Goal: Information Seeking & Learning: Learn about a topic

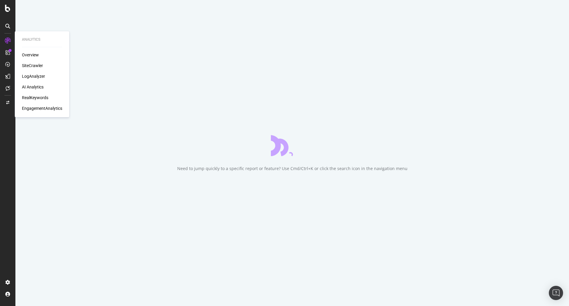
click at [31, 63] on div "SiteCrawler" at bounding box center [32, 66] width 21 height 6
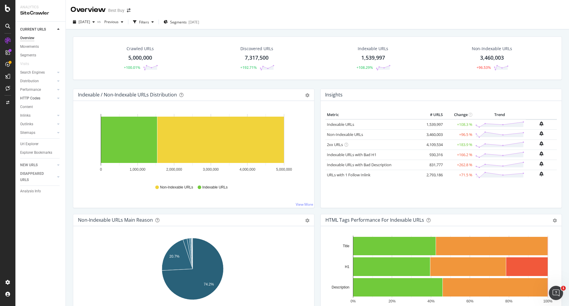
drag, startPoint x: 38, startPoint y: 98, endPoint x: 41, endPoint y: 100, distance: 4.3
click at [38, 98] on div "HTTP Codes" at bounding box center [30, 98] width 20 height 6
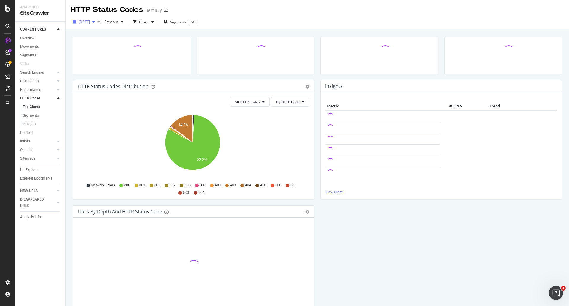
click at [90, 23] on span "[DATE]" at bounding box center [85, 21] width 12 height 5
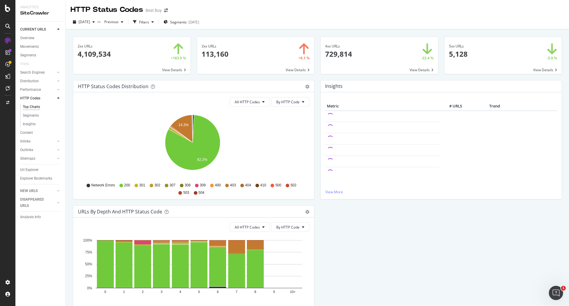
click at [284, 7] on div "HTTP Status Codes Best Buy" at bounding box center [317, 7] width 503 height 15
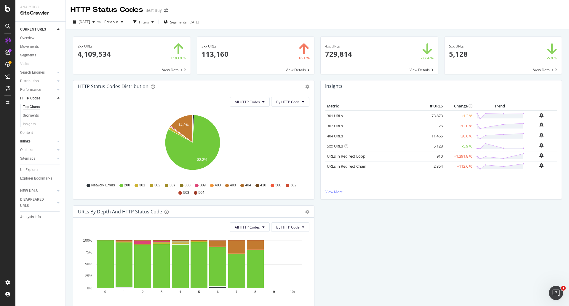
click at [31, 141] on link "Inlinks" at bounding box center [37, 141] width 35 height 6
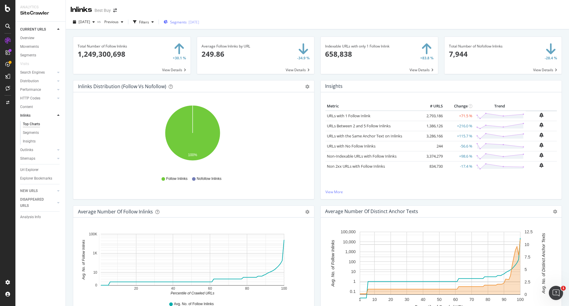
click at [199, 24] on div "[DATE]" at bounding box center [194, 22] width 11 height 5
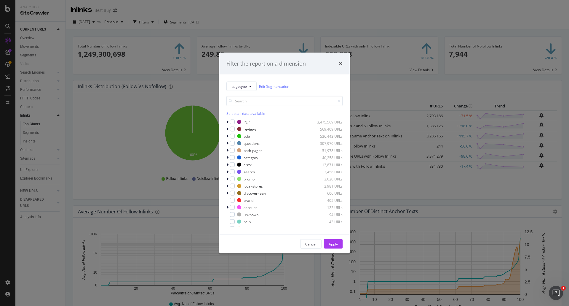
click at [273, 22] on div "Filter the report on a dimension pagetype Edit Segmentation Select all data ava…" at bounding box center [284, 153] width 569 height 306
